Goal: Find specific page/section: Find specific page/section

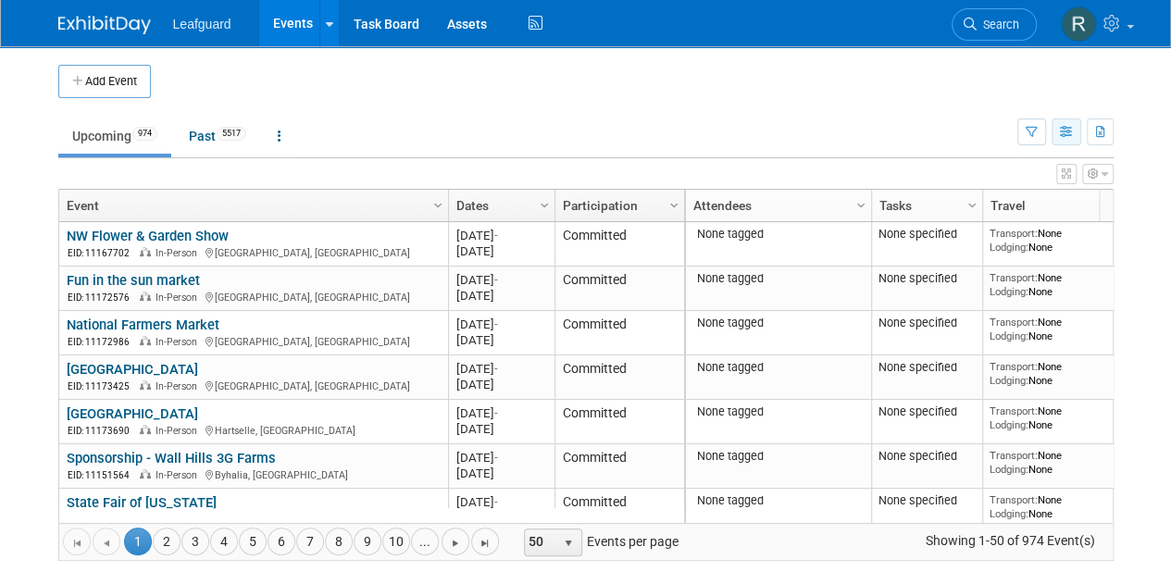
click at [1065, 136] on icon "button" at bounding box center [1067, 133] width 14 height 12
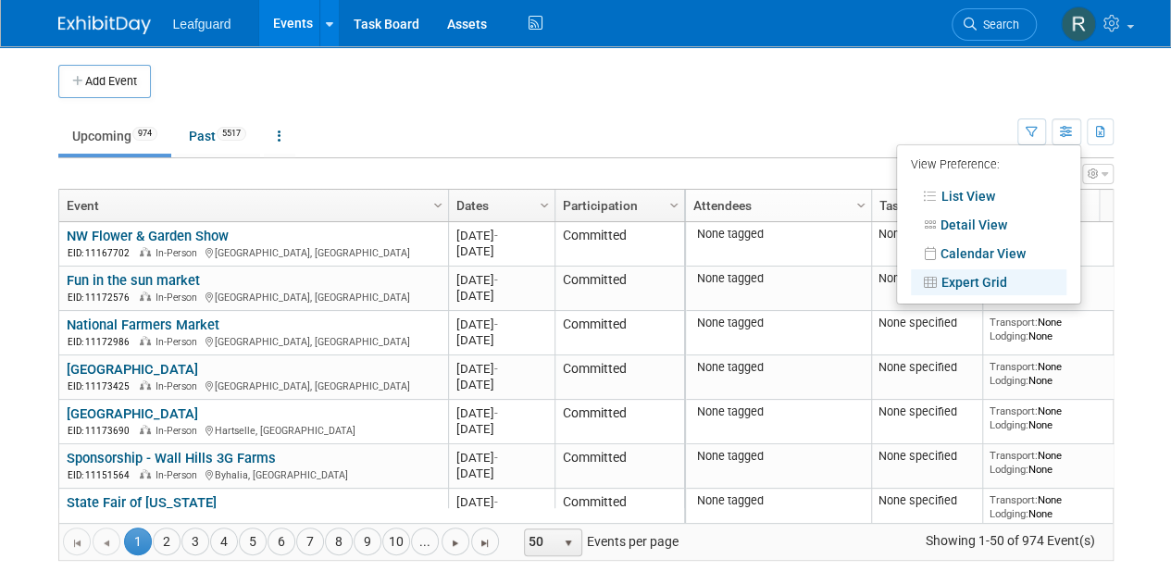
click at [892, 112] on td "Upcoming 974 Past 5517 All Events 6491 Past and Upcoming Grouped Annually Event…" at bounding box center [537, 128] width 959 height 60
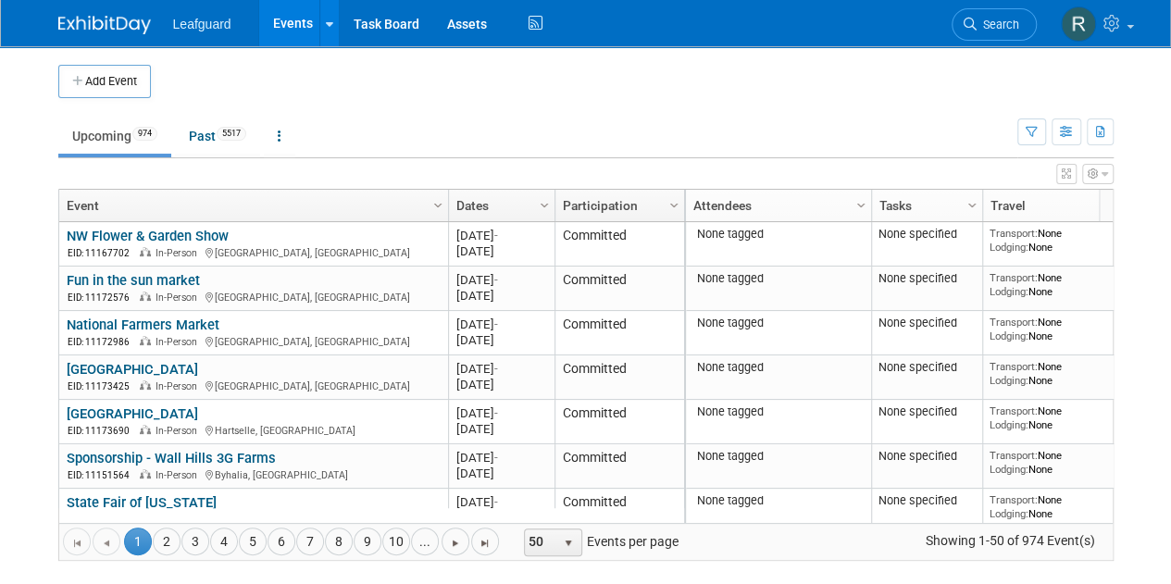
scroll to position [0, 31]
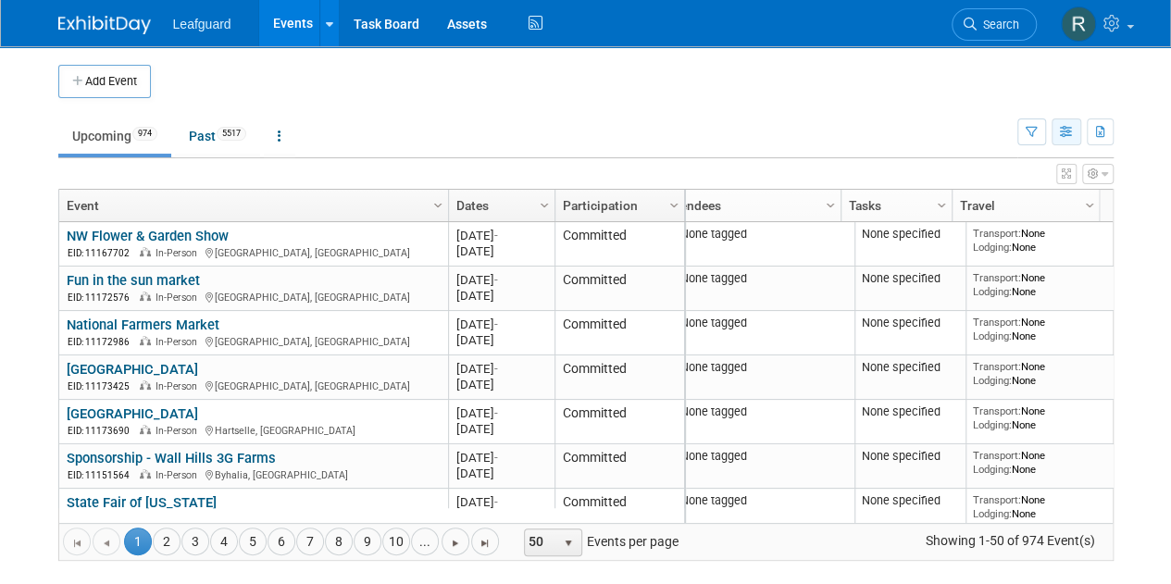
click at [1065, 132] on icon "button" at bounding box center [1067, 133] width 14 height 12
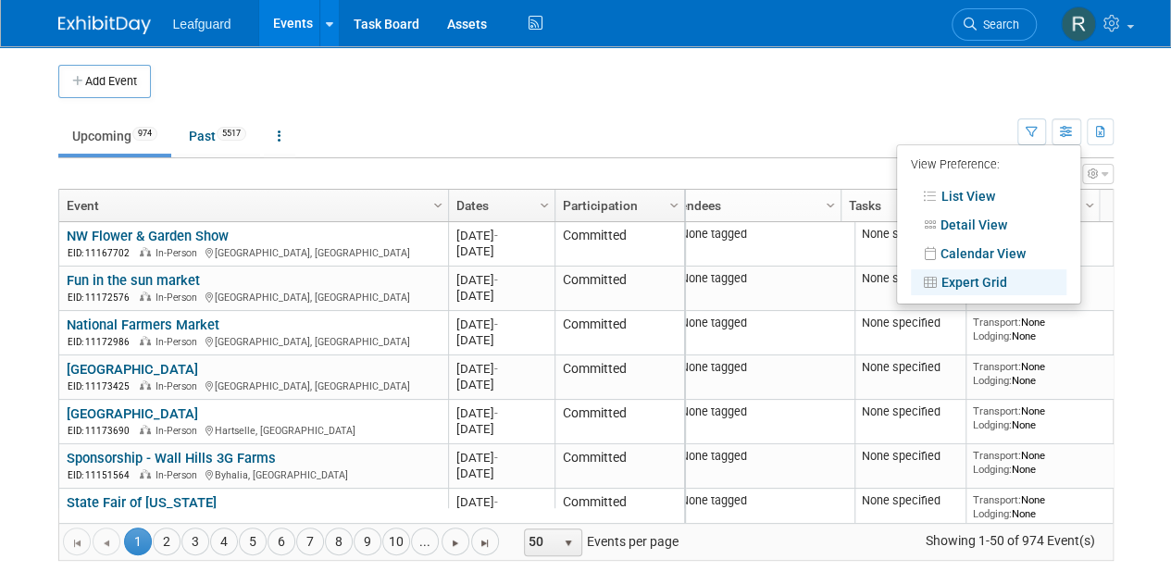
click at [967, 280] on link "Expert Grid" at bounding box center [989, 282] width 156 height 26
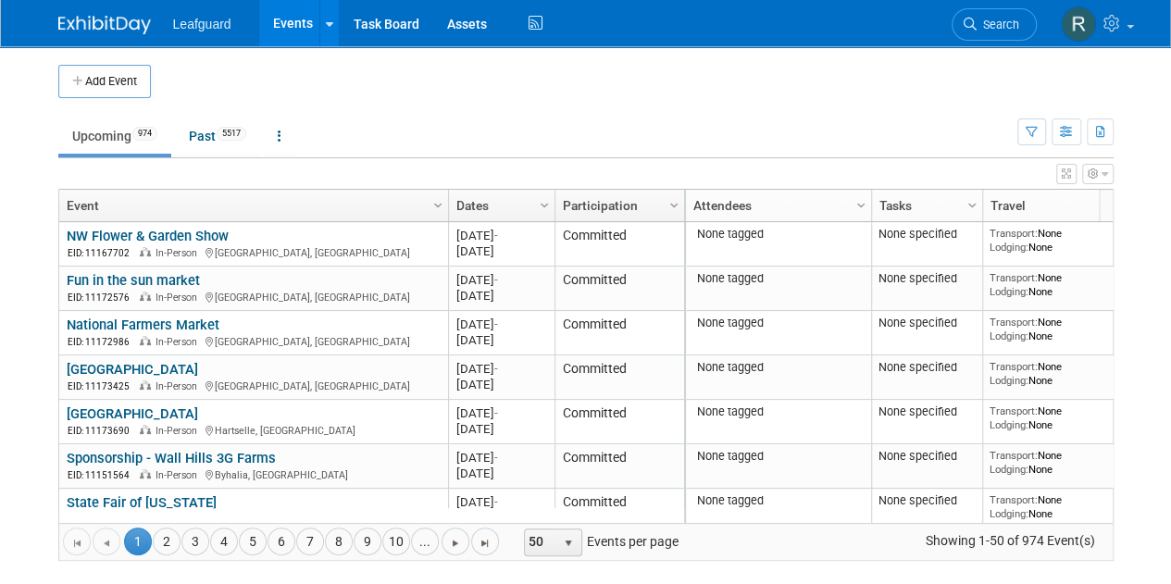
click at [1095, 175] on icon "button" at bounding box center [1093, 173] width 11 height 11
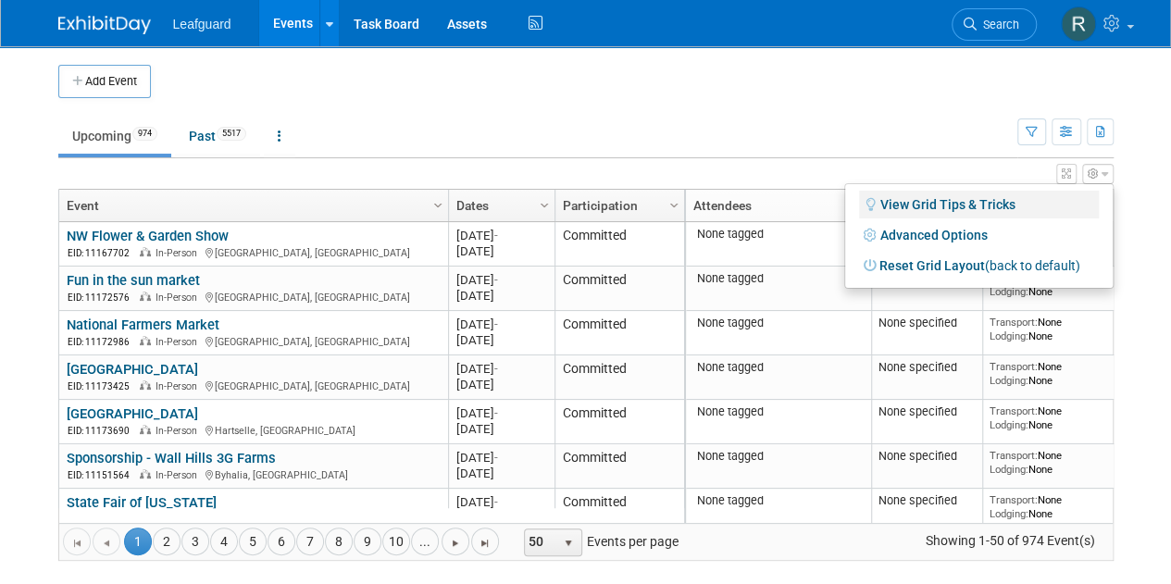
click at [922, 203] on link "View Grid Tips & Tricks" at bounding box center [979, 205] width 240 height 28
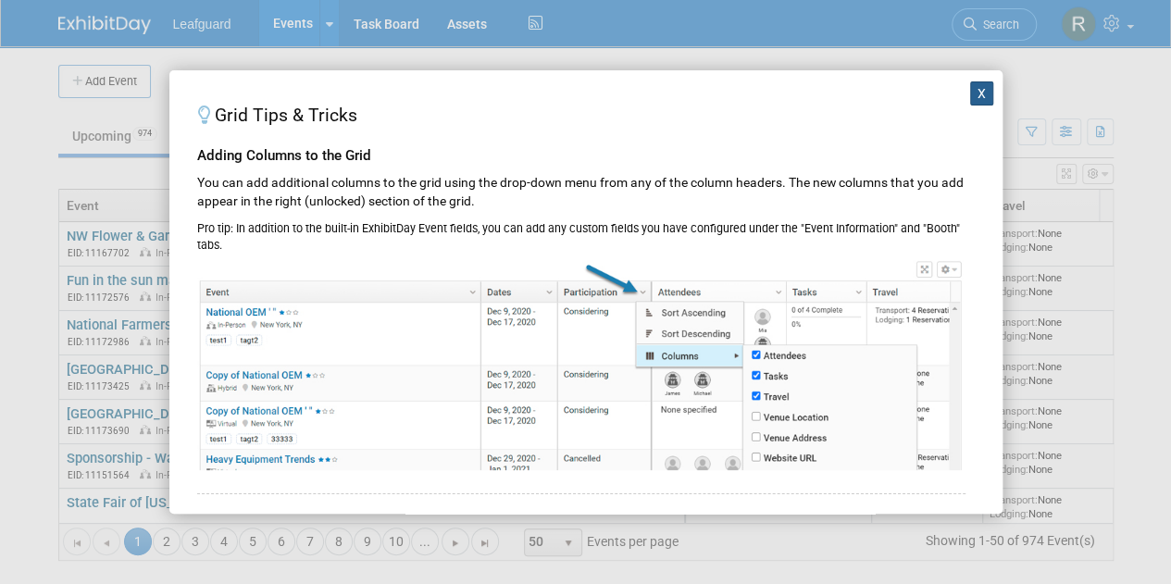
click at [970, 96] on button "X" at bounding box center [982, 93] width 24 height 24
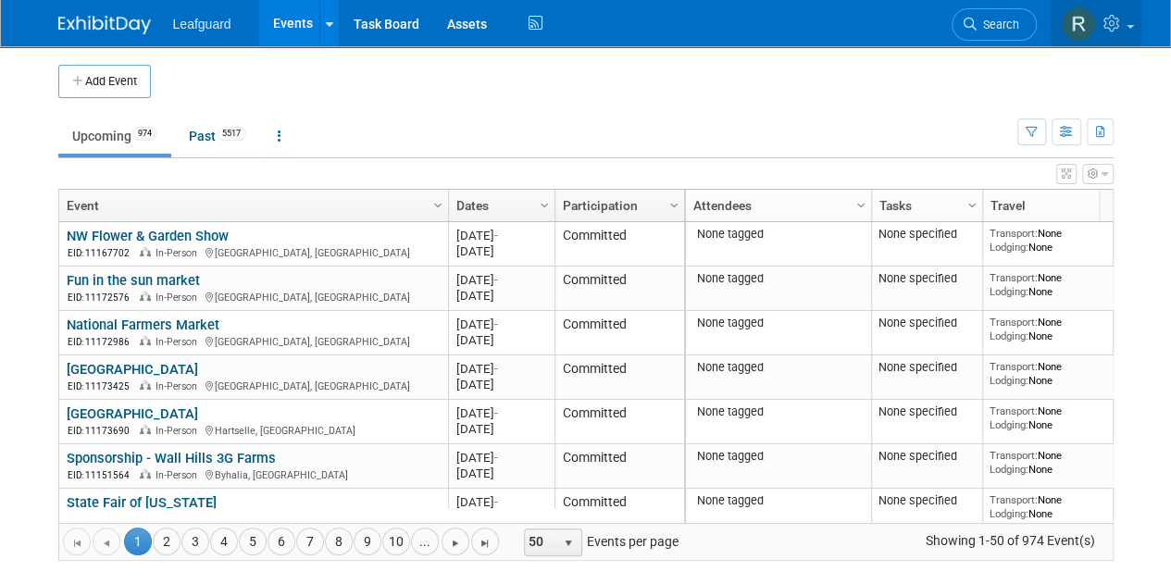
click at [1110, 27] on icon at bounding box center [1113, 23] width 21 height 17
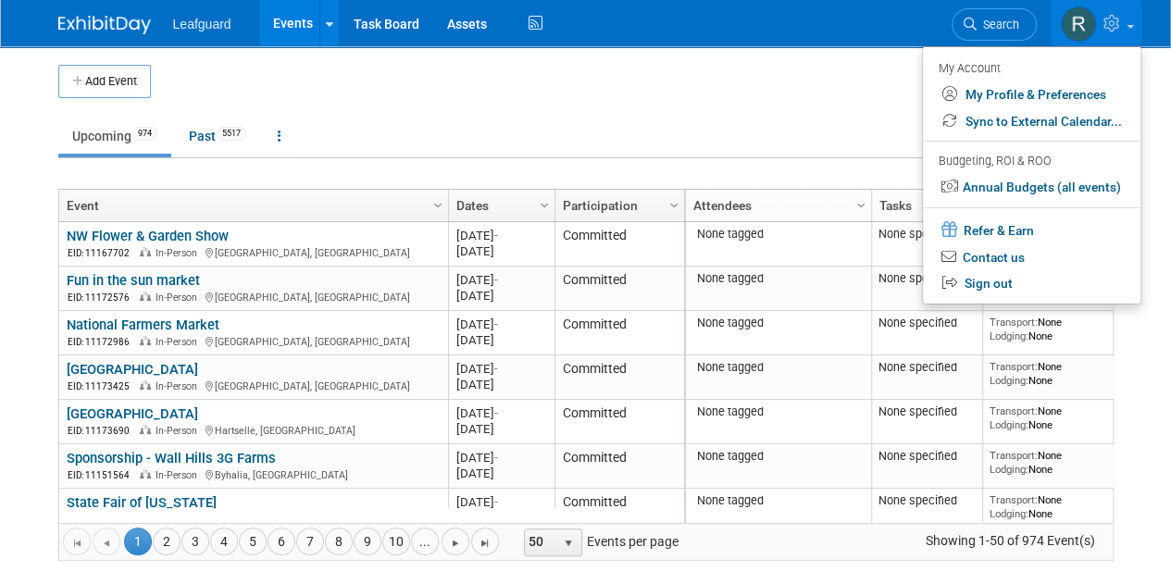
click at [855, 109] on td "Upcoming 974 Past 5517 All Events 6491 Past and Upcoming Grouped Annually Event…" at bounding box center [537, 128] width 959 height 60
